Goal: Task Accomplishment & Management: Use online tool/utility

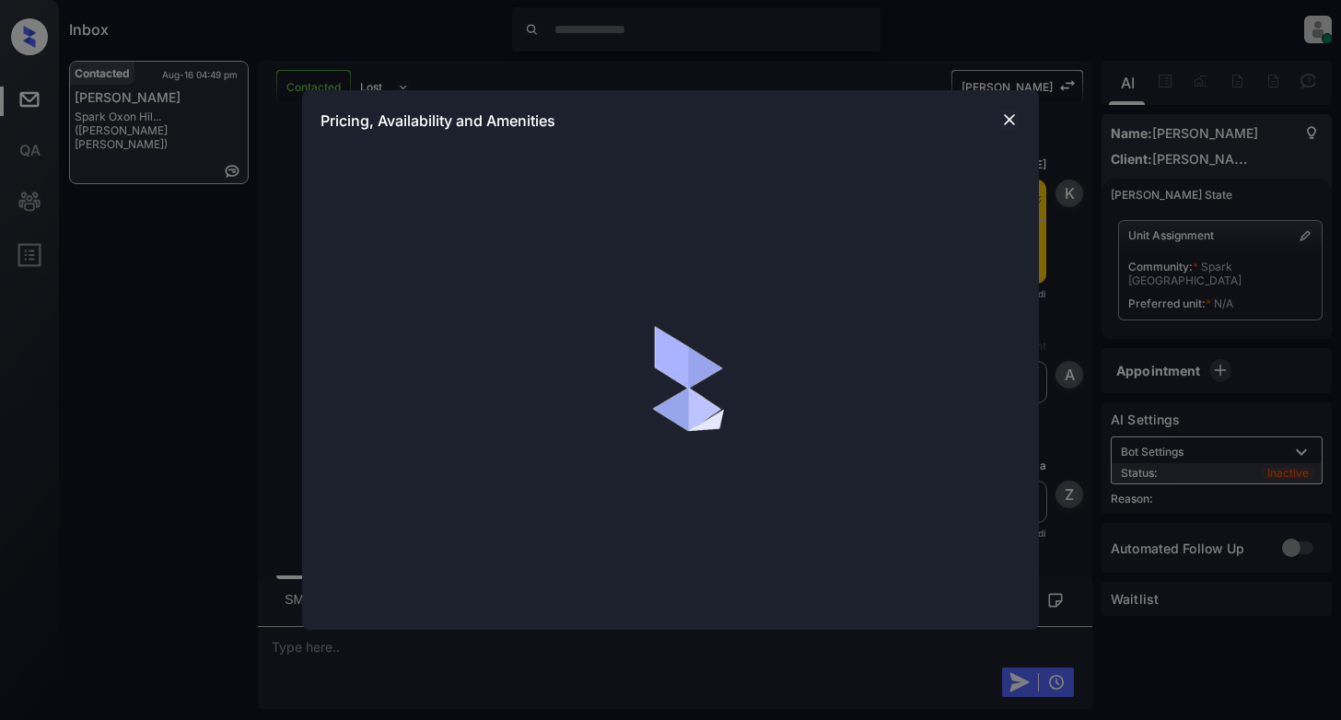
scroll to position [5918, 0]
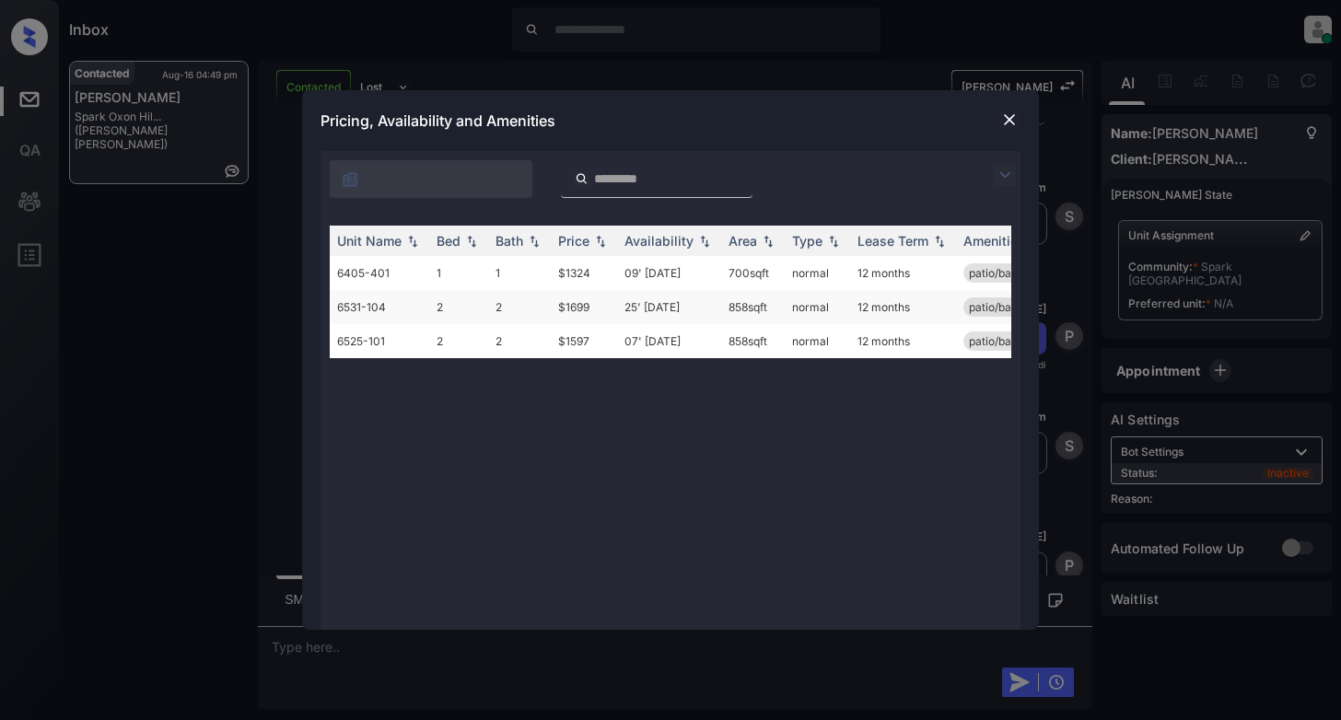
click at [368, 306] on td "6531-104" at bounding box center [379, 307] width 99 height 34
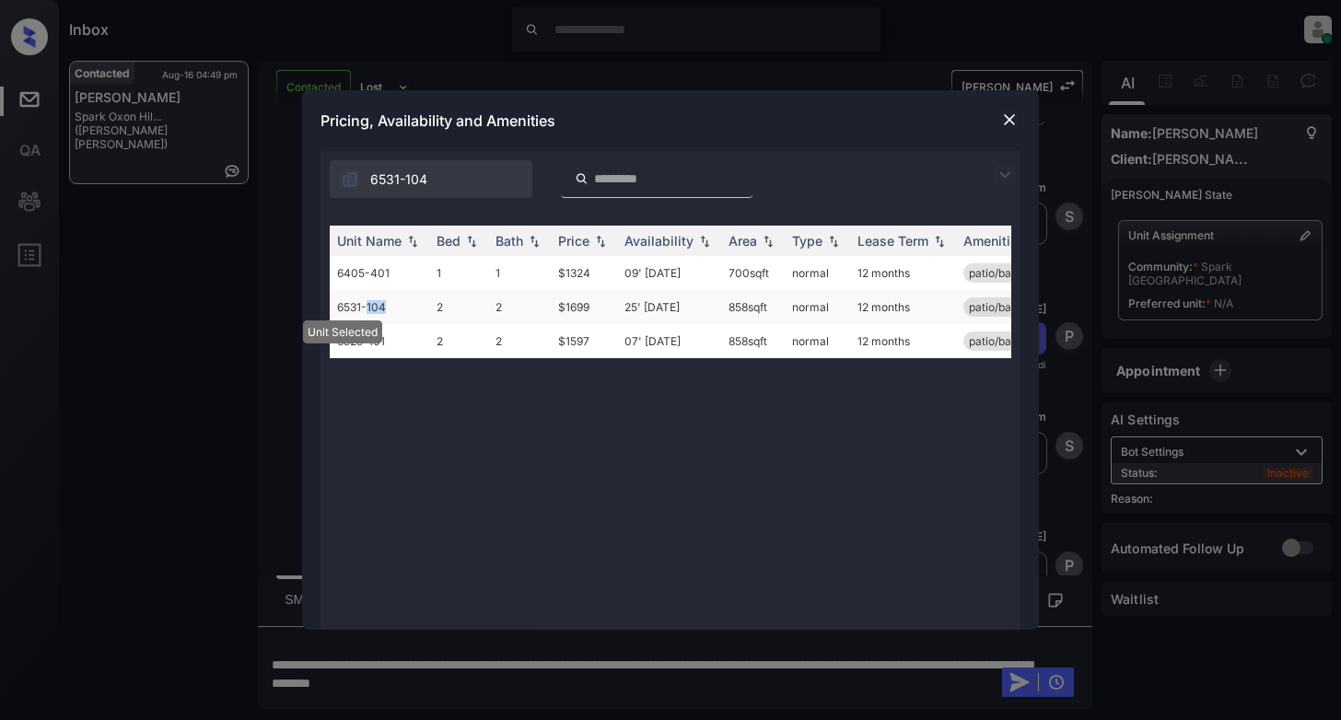
click at [368, 306] on td "6531-104" at bounding box center [379, 307] width 99 height 34
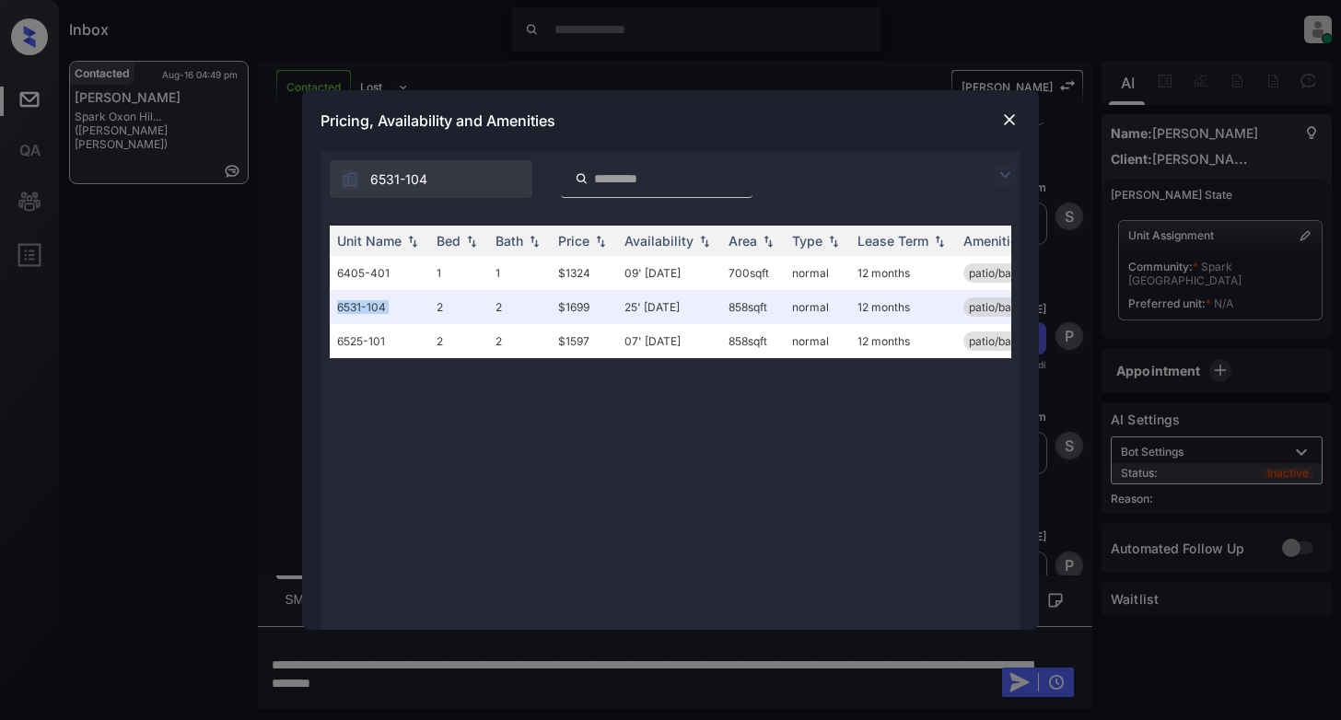
click at [1015, 111] on img at bounding box center [1009, 120] width 18 height 18
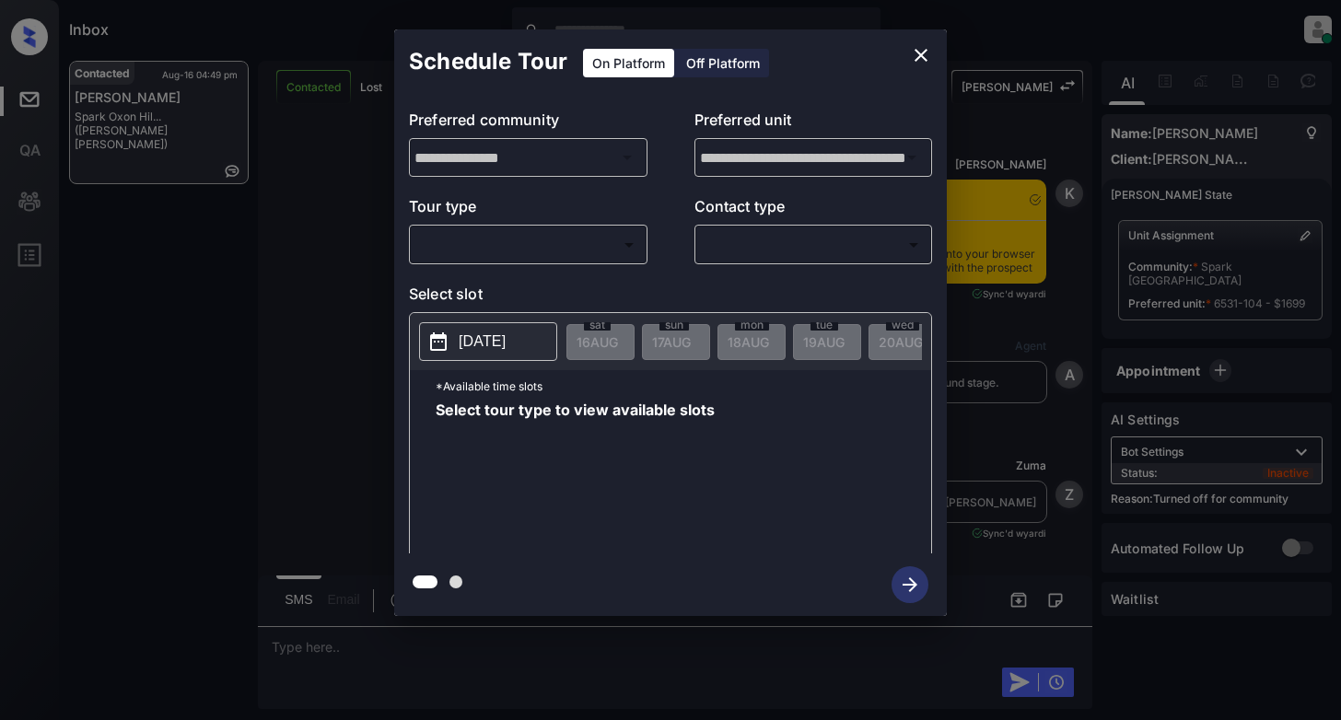
scroll to position [7388, 0]
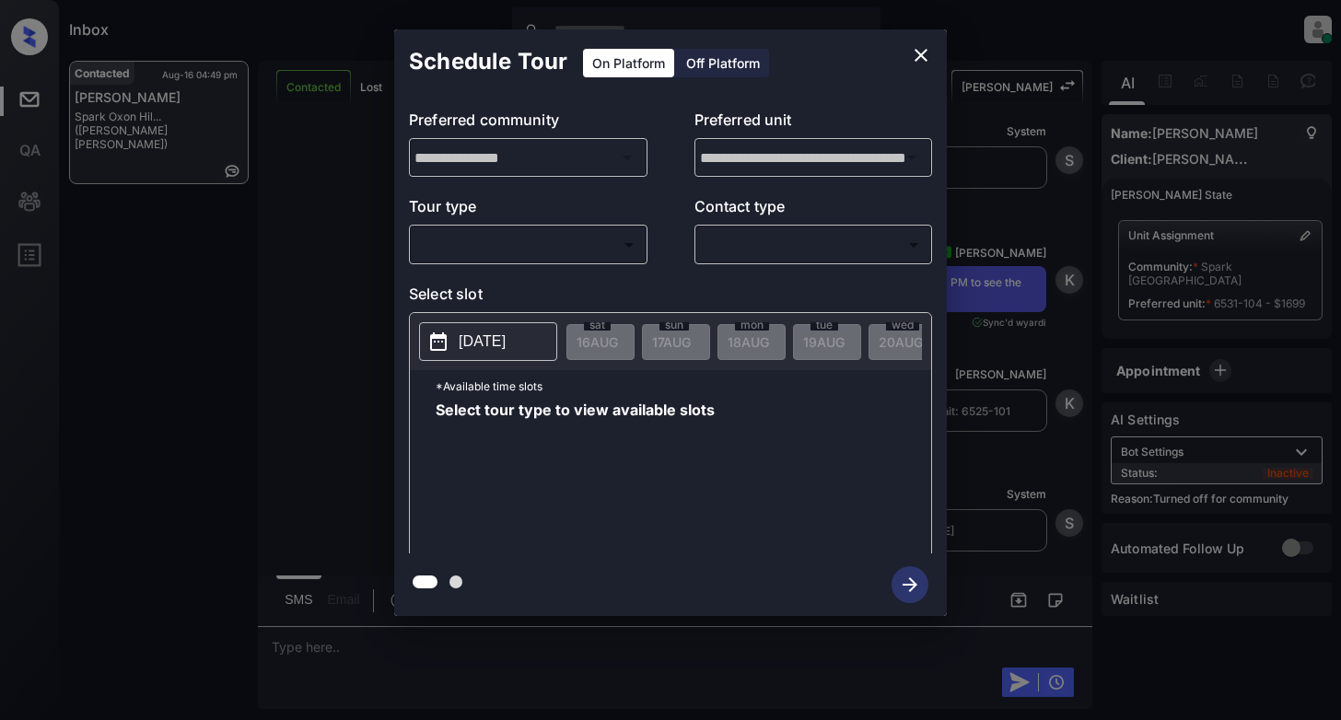
click at [919, 48] on icon "close" at bounding box center [921, 55] width 22 height 22
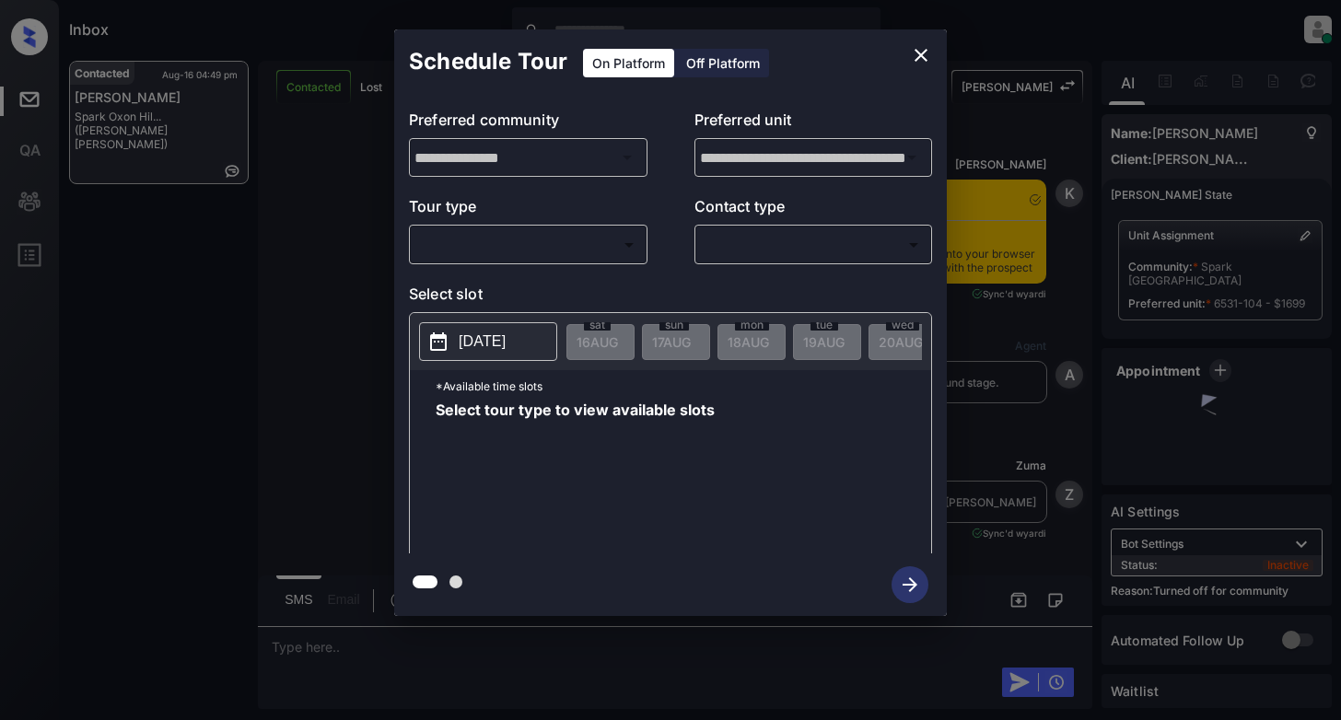
scroll to position [7510, 0]
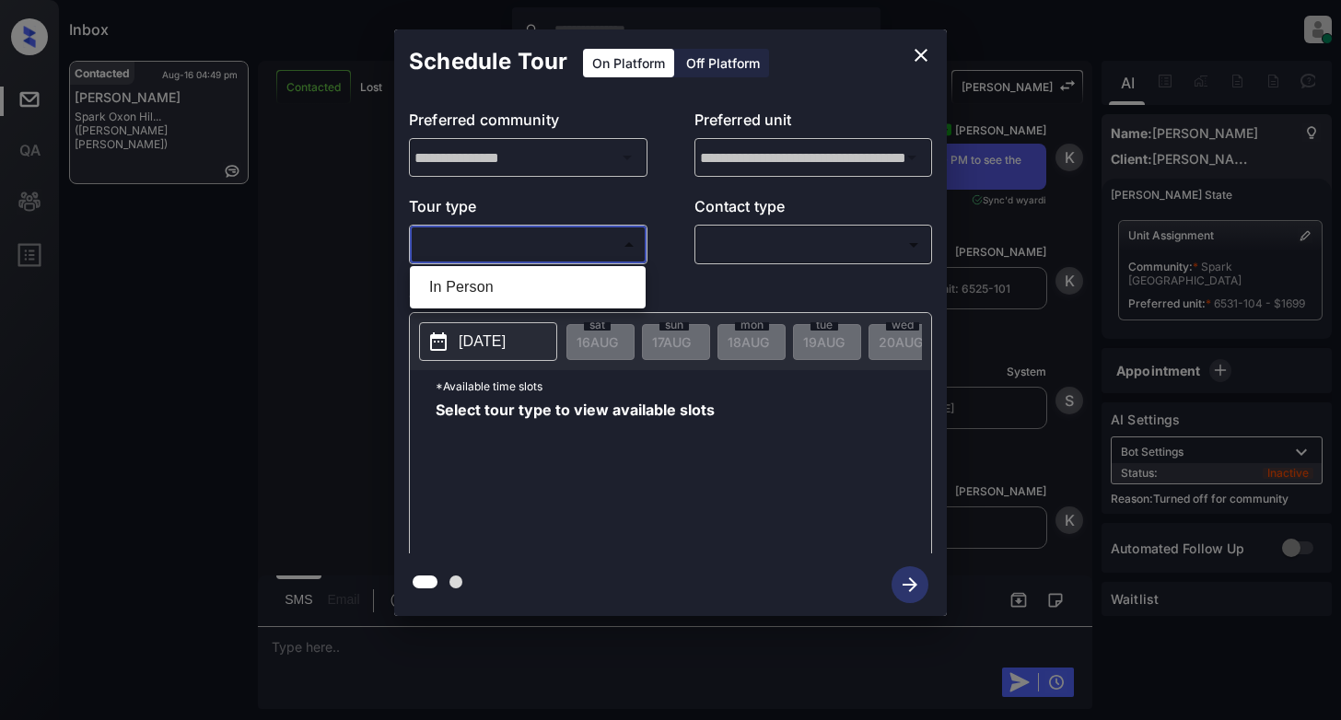
click at [475, 229] on body "Inbox [PERSON_NAME] Online Set yourself offline Set yourself on break Profile S…" at bounding box center [670, 360] width 1341 height 720
click at [487, 267] on ul "In Person" at bounding box center [528, 287] width 236 height 42
click at [624, 289] on li "In Person" at bounding box center [527, 287] width 227 height 33
type input "********"
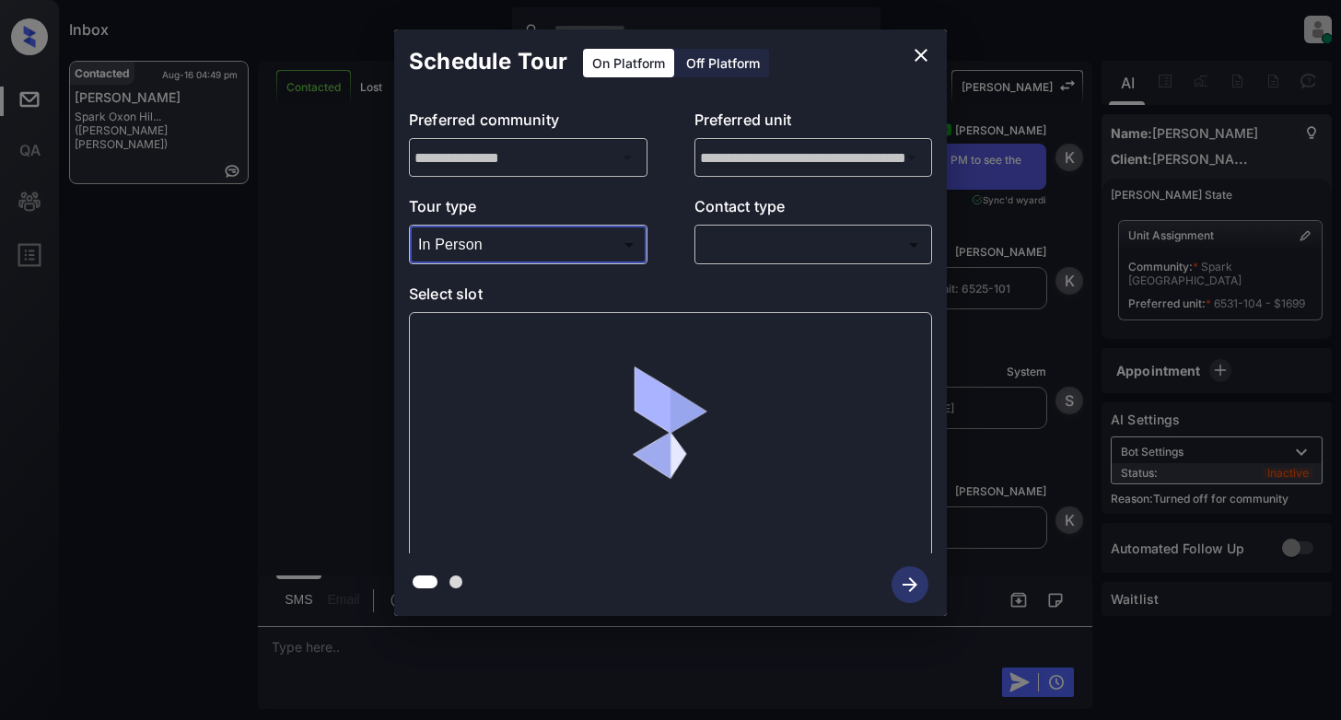
click at [796, 234] on body "Inbox [PERSON_NAME] Online Set yourself offline Set yourself on break Profile S…" at bounding box center [670, 360] width 1341 height 720
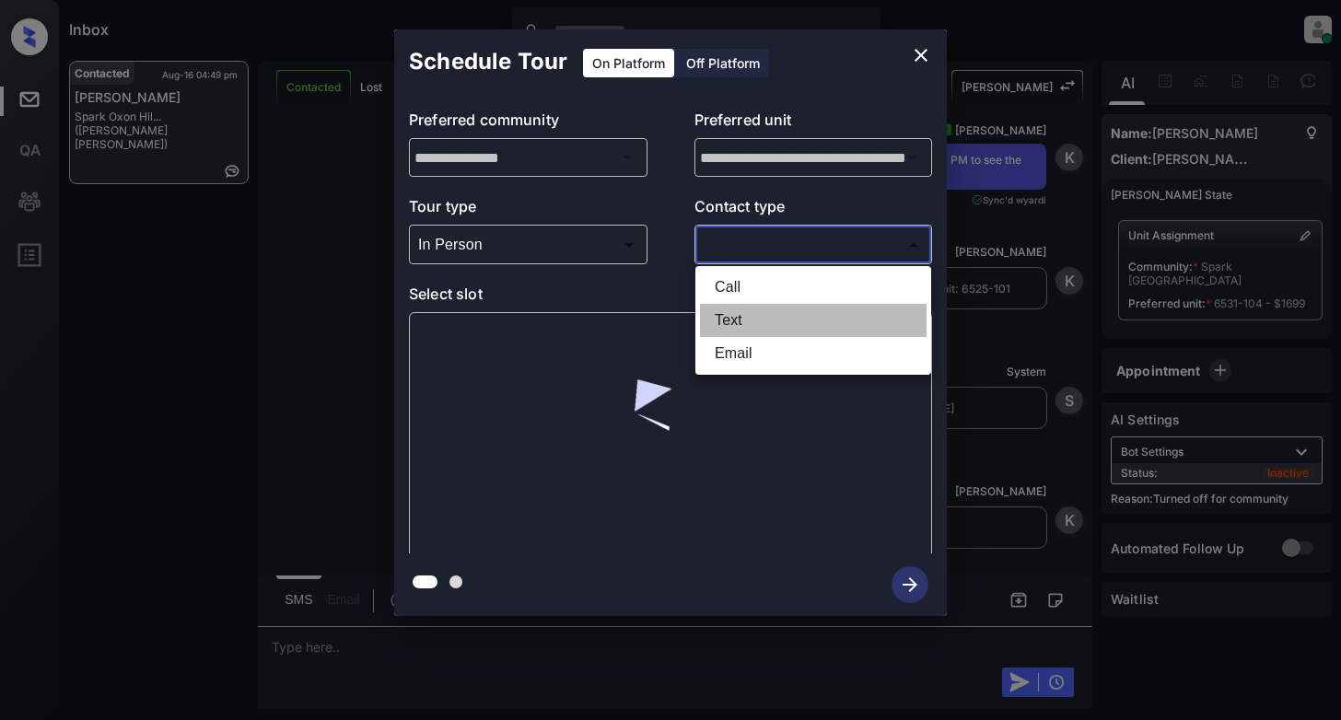
click at [739, 324] on li "Text" at bounding box center [813, 320] width 227 height 33
type input "****"
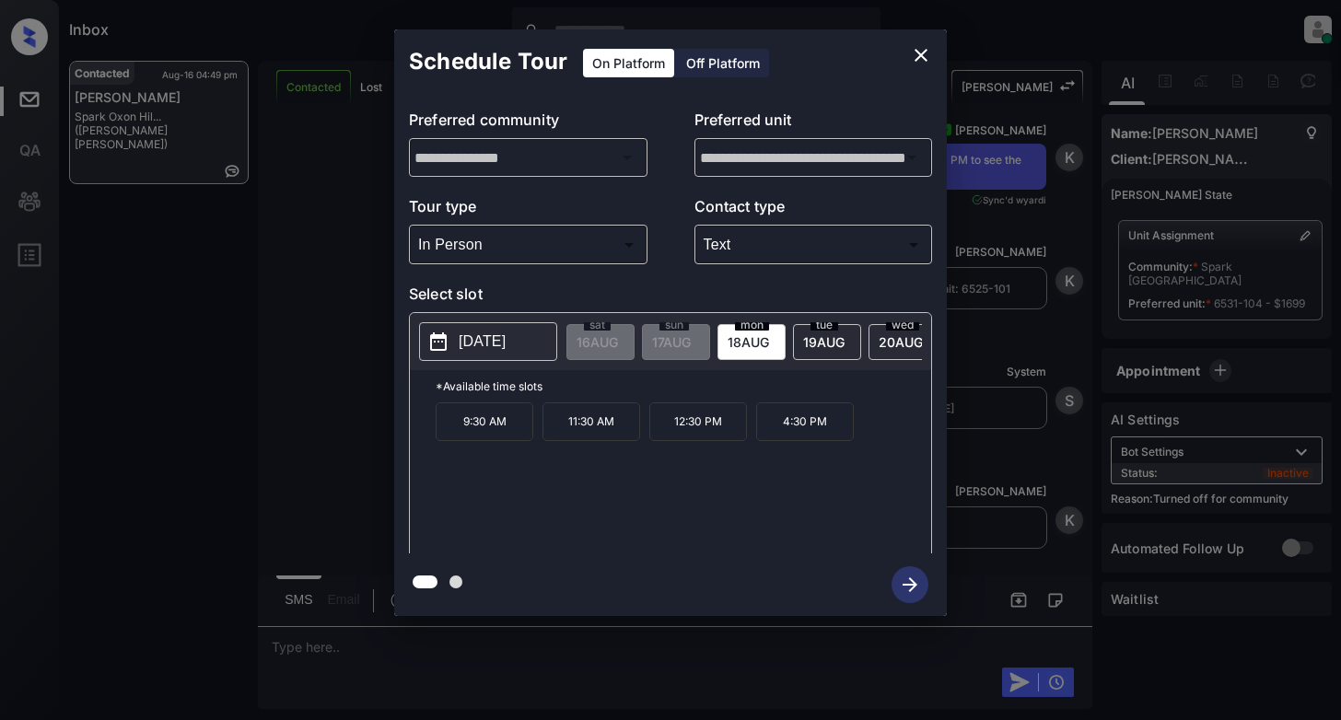
click at [720, 441] on p "12:30 PM" at bounding box center [698, 422] width 98 height 39
click at [914, 593] on icon "button" at bounding box center [910, 584] width 37 height 37
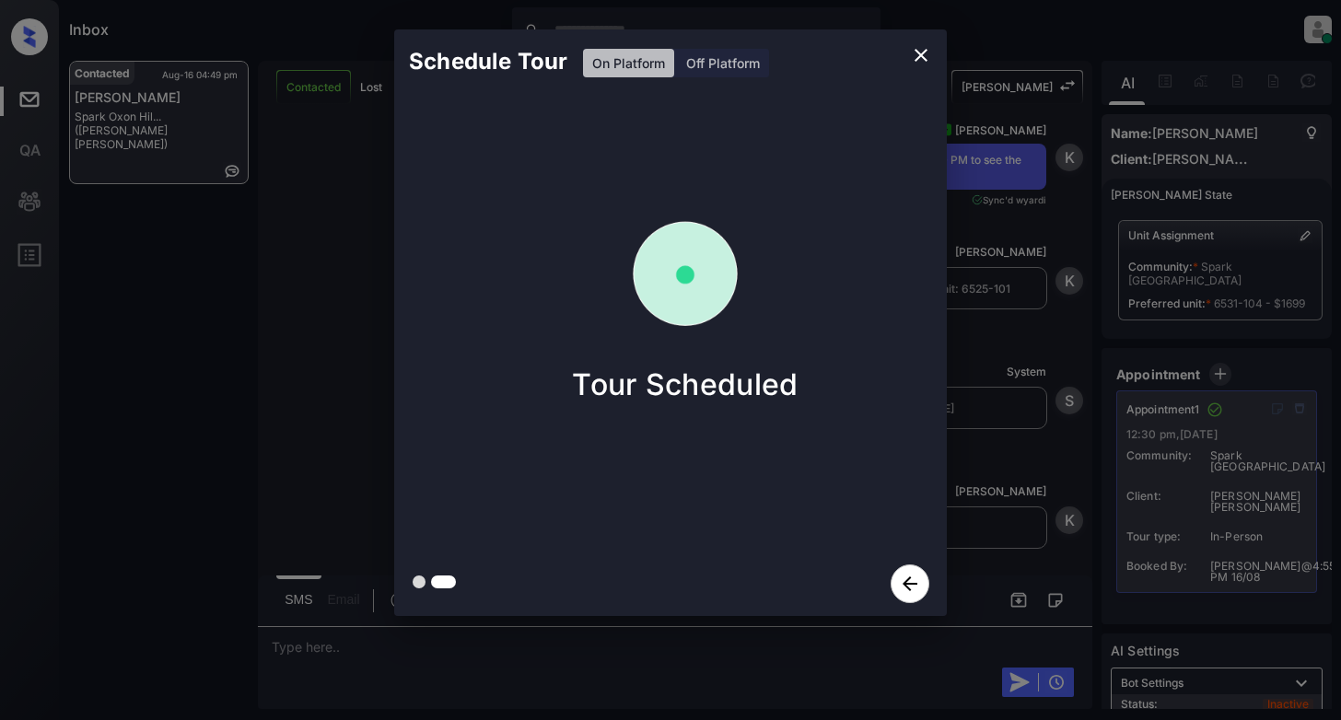
click at [911, 56] on icon "close" at bounding box center [921, 55] width 22 height 22
